Goal: Information Seeking & Learning: Learn about a topic

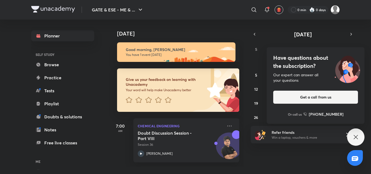
click at [355, 138] on icon at bounding box center [356, 137] width 4 height 4
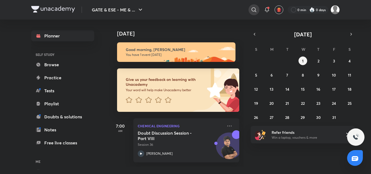
click at [252, 8] on icon at bounding box center [254, 10] width 7 height 7
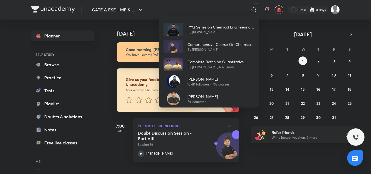
click at [197, 11] on div "PYQ Series on Chemical Engineering Mathematics By Ankur Bansal Comprehensive Co…" at bounding box center [185, 87] width 371 height 174
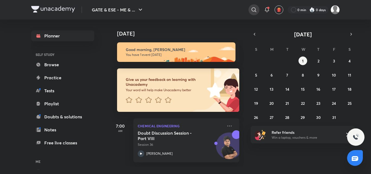
click at [252, 11] on icon at bounding box center [254, 9] width 5 height 5
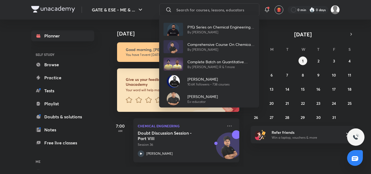
click at [188, 7] on div "PYQ Series on Chemical Engineering Mathematics By Ankur Bansal Comprehensive Co…" at bounding box center [185, 87] width 371 height 174
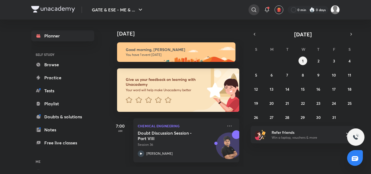
click at [255, 10] on icon at bounding box center [254, 10] width 7 height 7
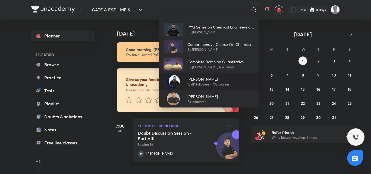
click at [203, 75] on div "Ankur Bansal 10.6K followers • 738 courses" at bounding box center [209, 81] width 100 height 17
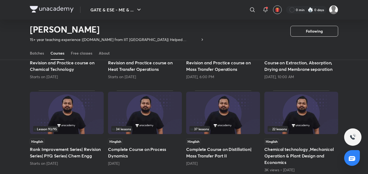
scroll to position [107, 0]
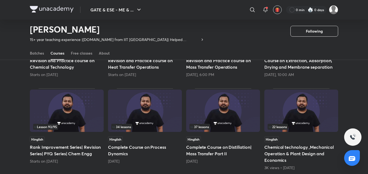
click at [208, 116] on img at bounding box center [223, 111] width 74 height 42
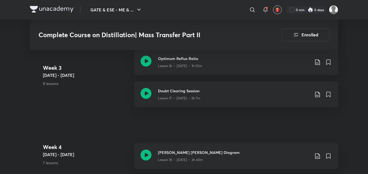
scroll to position [873, 0]
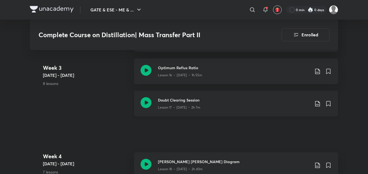
click at [319, 102] on icon at bounding box center [318, 104] width 7 height 7
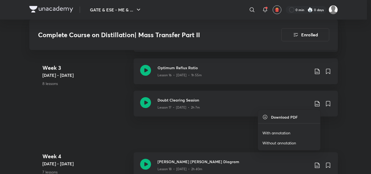
click at [275, 134] on p "With annotation" at bounding box center [276, 133] width 28 height 6
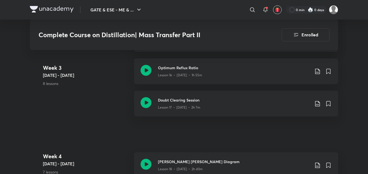
scroll to position [846, 0]
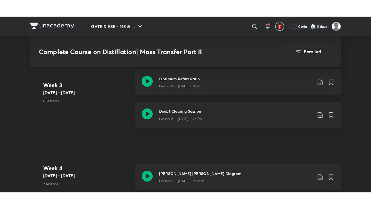
scroll to position [873, 0]
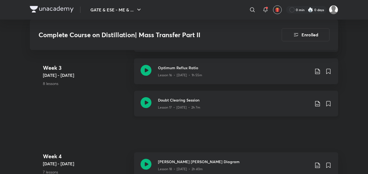
click at [146, 104] on icon at bounding box center [146, 102] width 11 height 11
drag, startPoint x: 310, startPoint y: 190, endPoint x: 311, endPoint y: 177, distance: 13.1
click at [310, 174] on iframe at bounding box center [184, 87] width 368 height 174
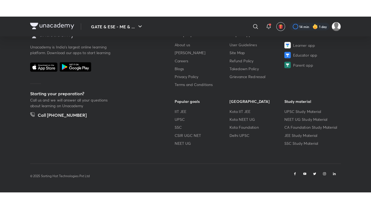
scroll to position [307, 0]
